Goal: Communication & Community: Connect with others

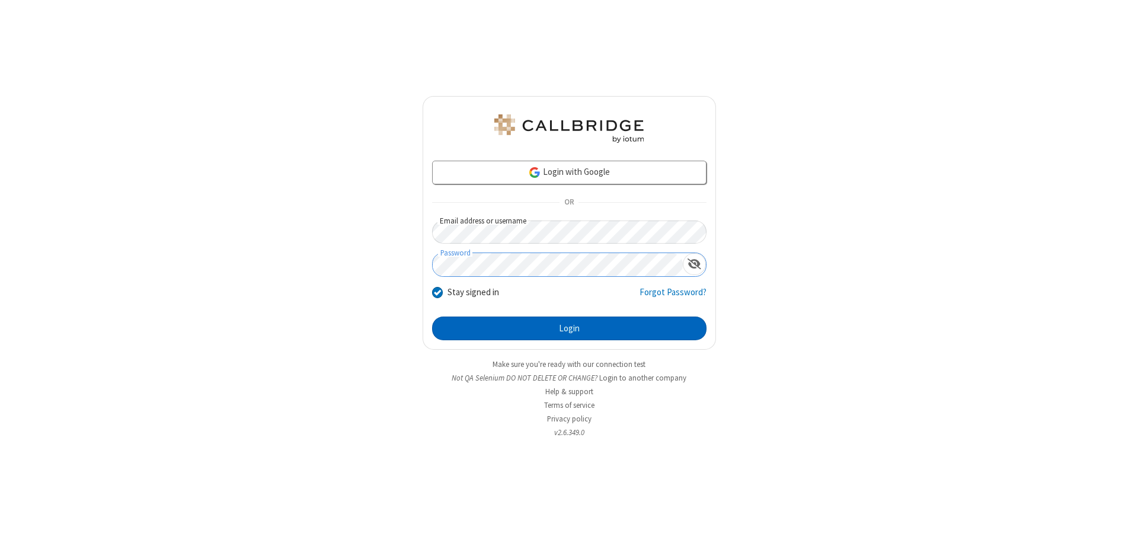
click at [569, 328] on button "Login" at bounding box center [569, 328] width 274 height 24
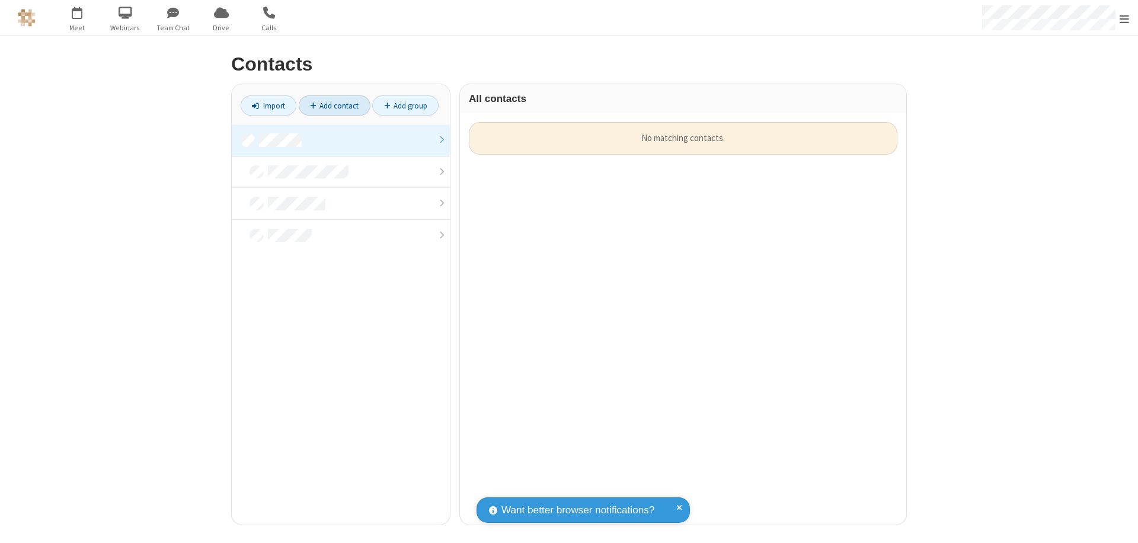
click at [334, 105] on link "Add contact" at bounding box center [335, 105] width 72 height 20
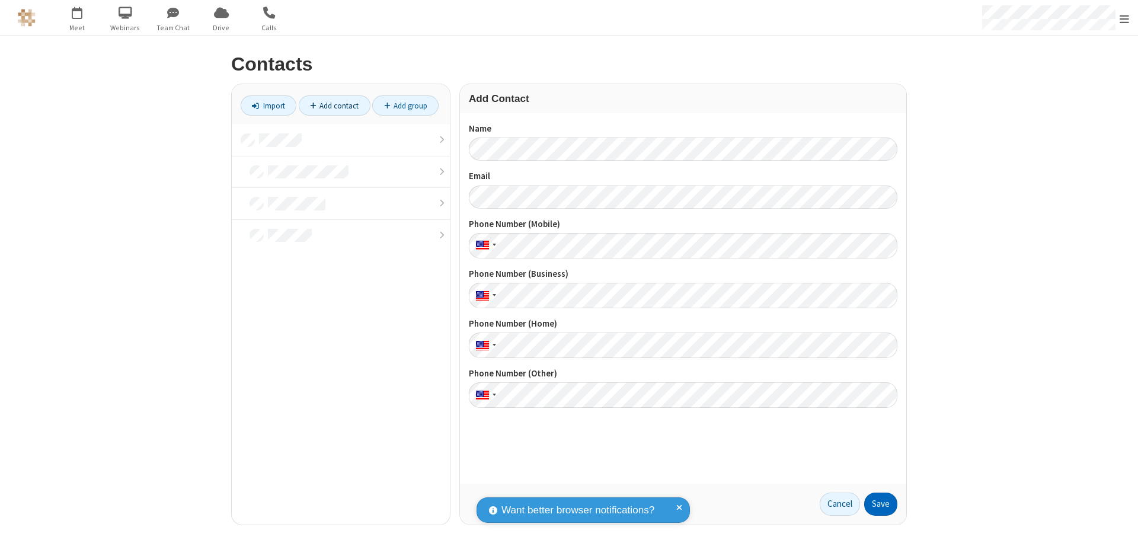
click at [881, 504] on button "Save" at bounding box center [880, 504] width 33 height 24
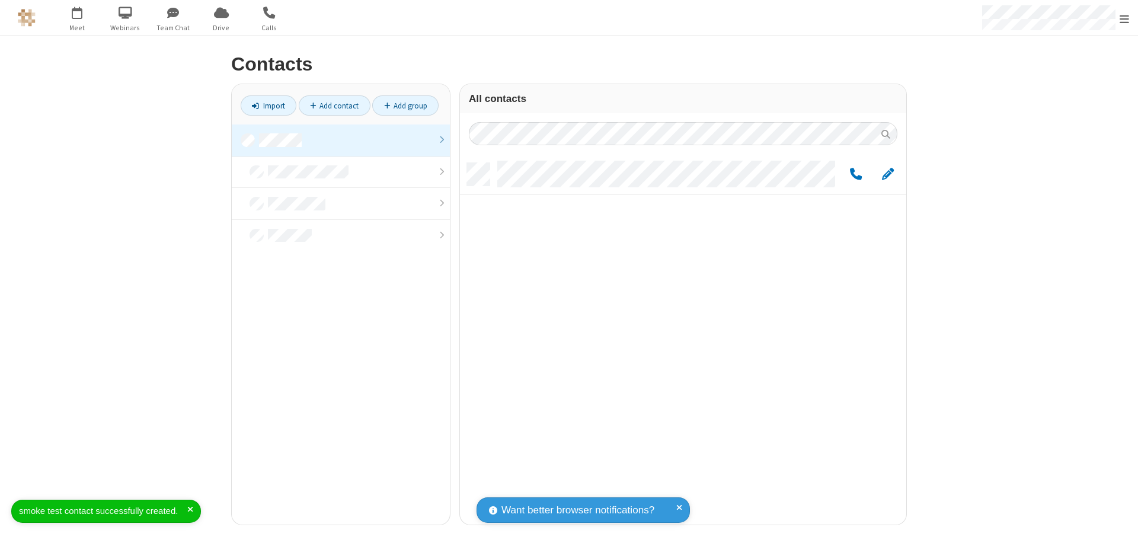
scroll to position [362, 437]
click at [334, 105] on link "Add contact" at bounding box center [335, 105] width 72 height 20
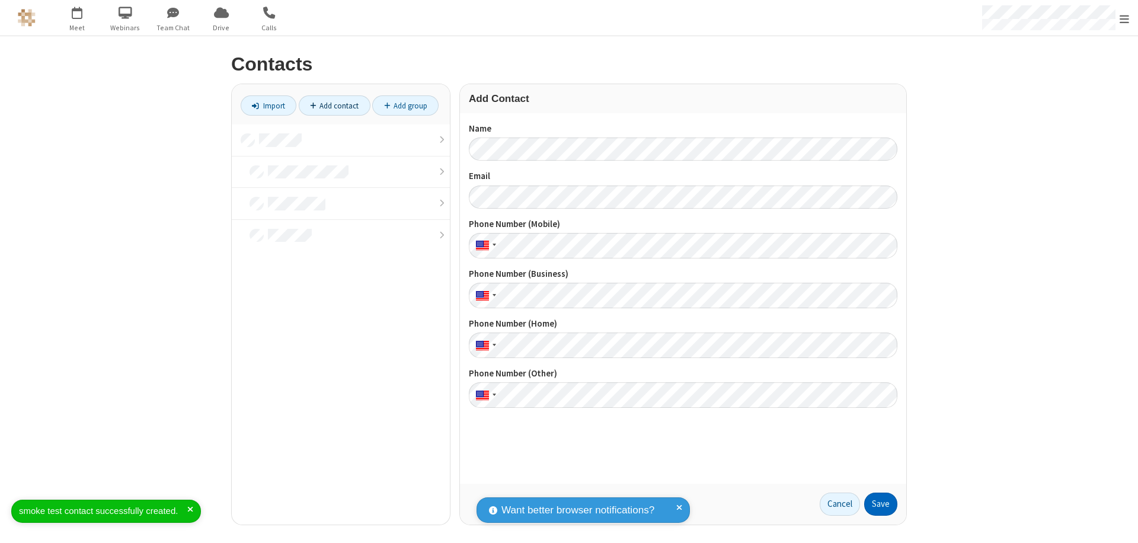
click at [881, 504] on button "Save" at bounding box center [880, 504] width 33 height 24
